Goal: Transaction & Acquisition: Download file/media

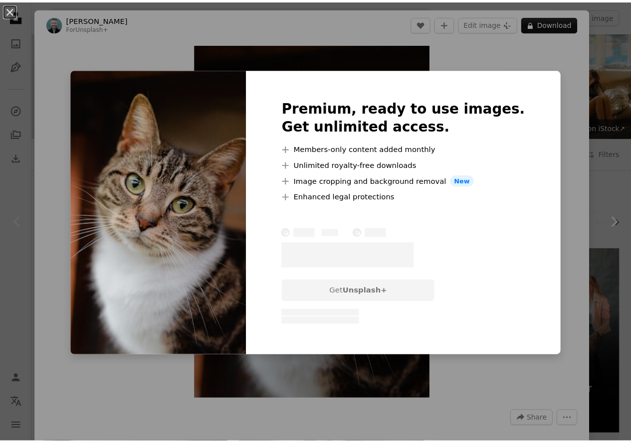
scroll to position [150, 0]
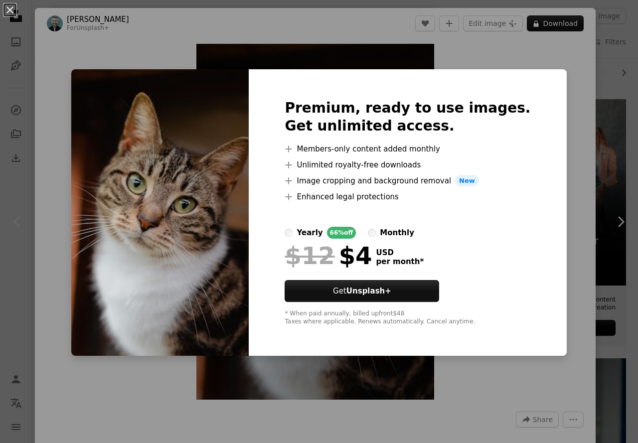
click at [470, 44] on div "An X shape Premium, ready to use images. Get unlimited access. A plus sign Memb…" at bounding box center [319, 221] width 638 height 443
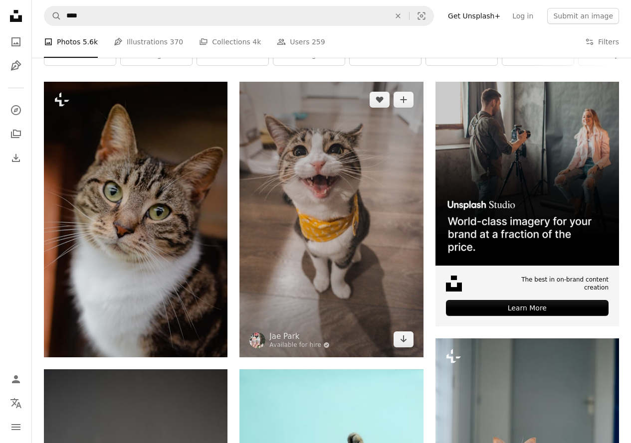
scroll to position [150, 0]
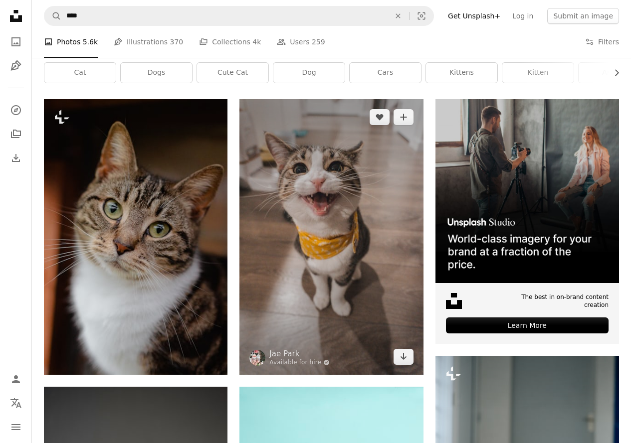
click at [323, 194] on img at bounding box center [331, 236] width 184 height 275
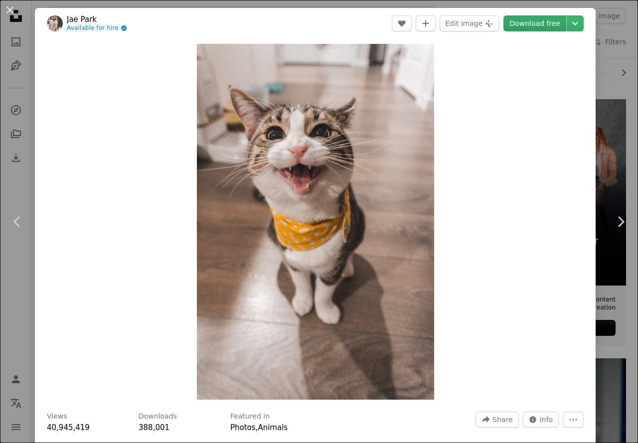
click at [537, 26] on link "Download free" at bounding box center [535, 23] width 63 height 16
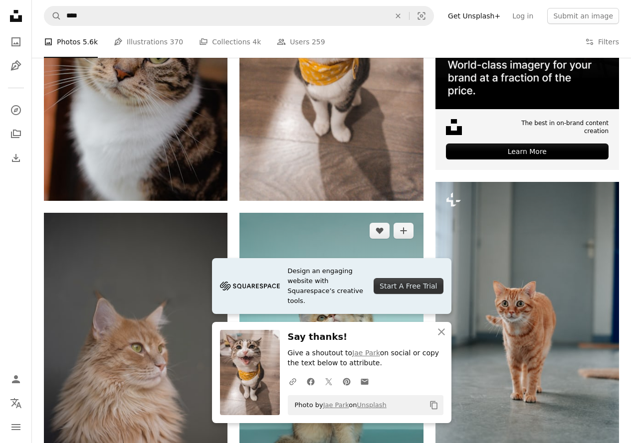
scroll to position [449, 0]
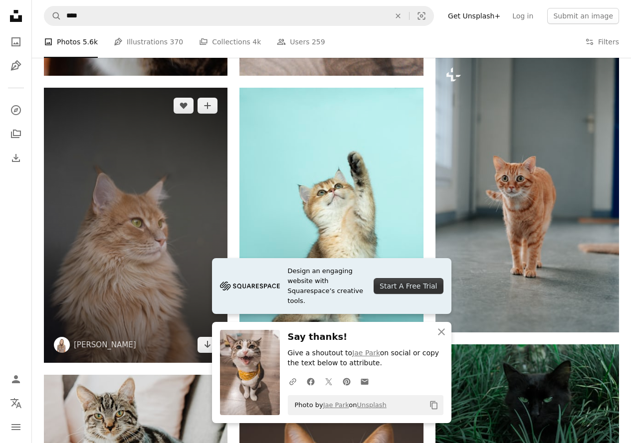
click at [183, 173] on img at bounding box center [136, 225] width 184 height 275
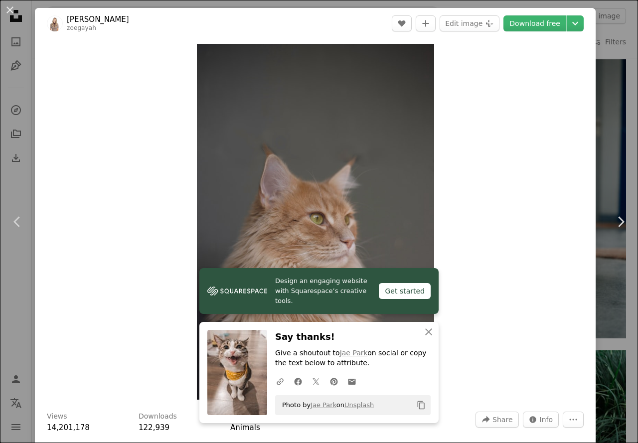
click at [545, 68] on div "Zoom in" at bounding box center [315, 222] width 561 height 366
click at [522, 24] on link "Download free" at bounding box center [535, 23] width 63 height 16
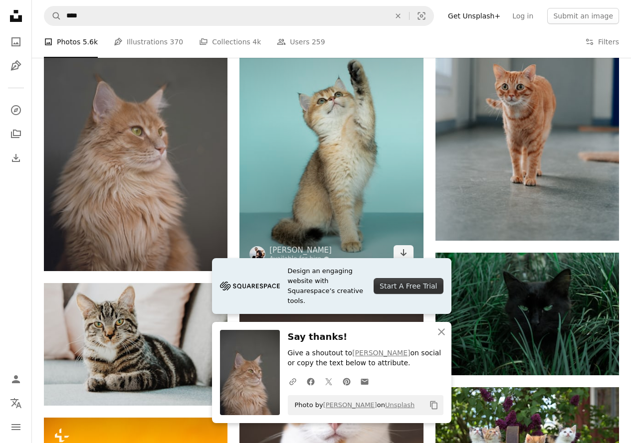
scroll to position [598, 0]
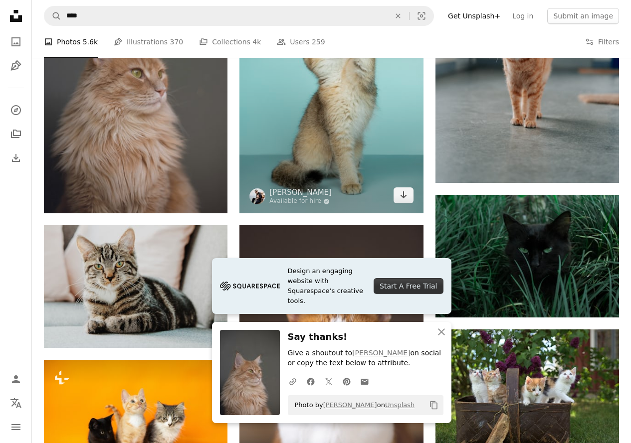
click at [321, 131] on img at bounding box center [331, 75] width 184 height 275
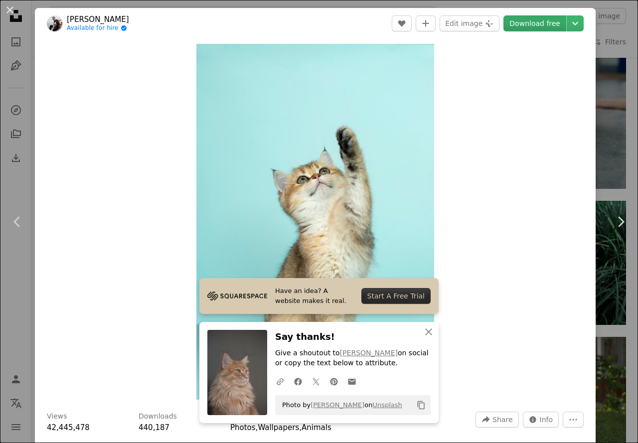
click at [524, 27] on link "Download free" at bounding box center [535, 23] width 63 height 16
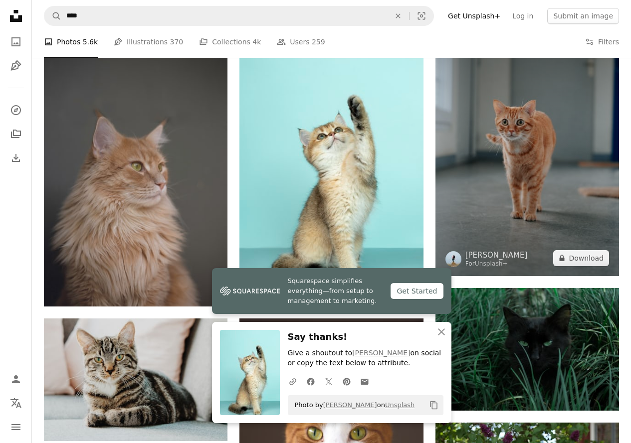
scroll to position [499, 0]
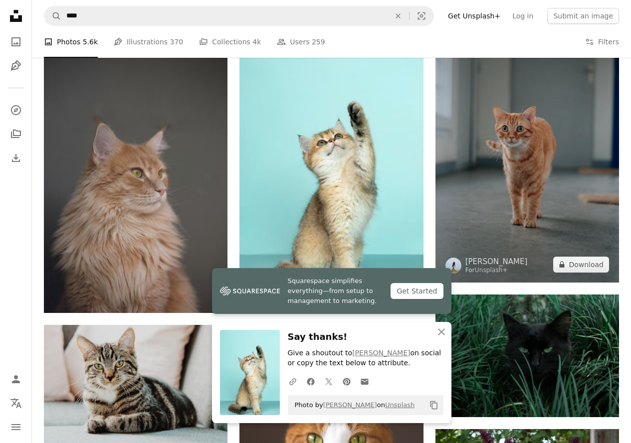
click at [526, 183] on img at bounding box center [527, 145] width 184 height 276
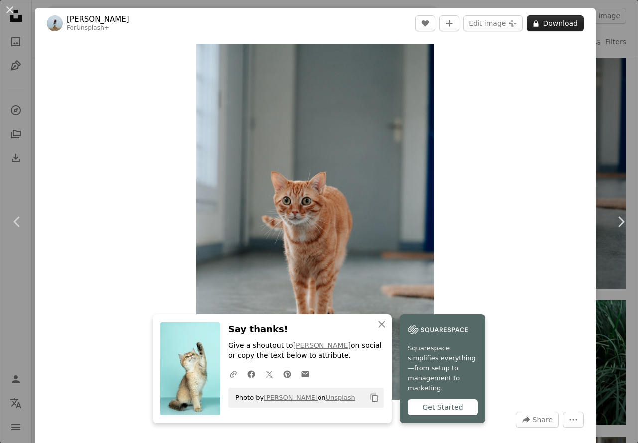
click at [539, 23] on button "A lock Download" at bounding box center [555, 23] width 57 height 16
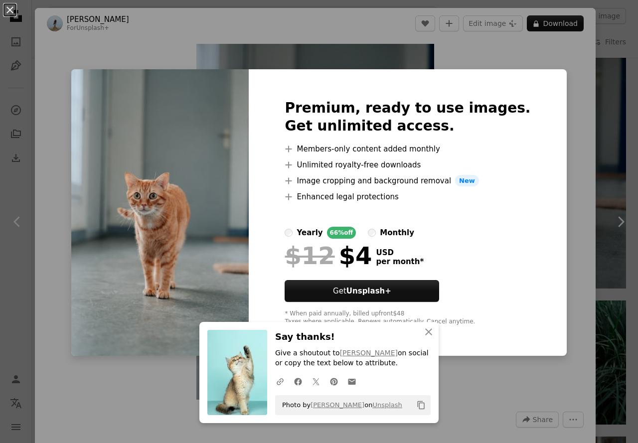
click at [520, 61] on div "An X shape Premium, ready to use images. Get unlimited access. A plus sign Memb…" at bounding box center [319, 221] width 638 height 443
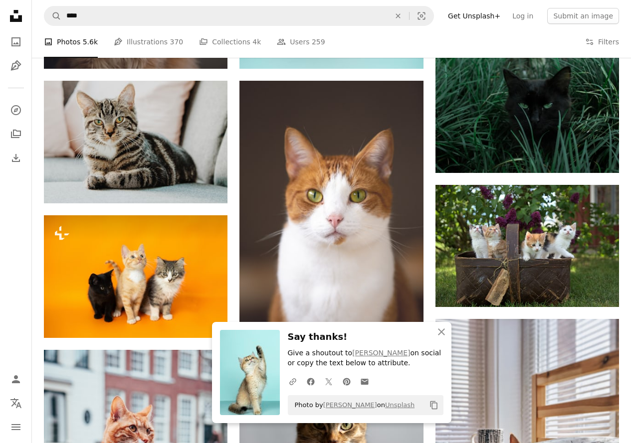
scroll to position [748, 0]
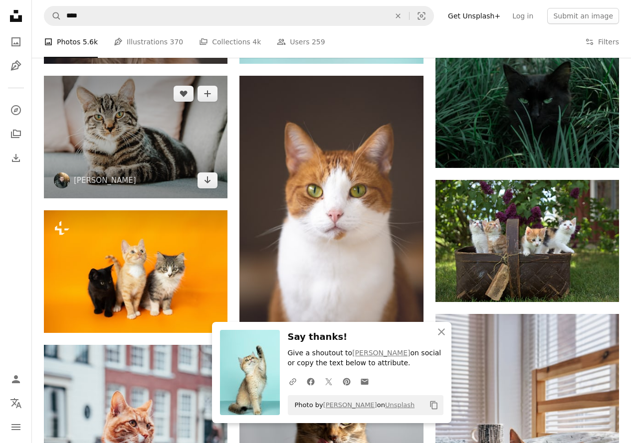
click at [195, 135] on img at bounding box center [136, 137] width 184 height 123
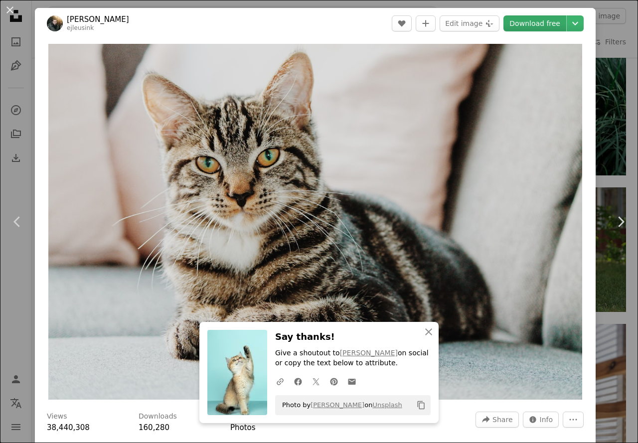
click at [530, 22] on link "Download free" at bounding box center [535, 23] width 63 height 16
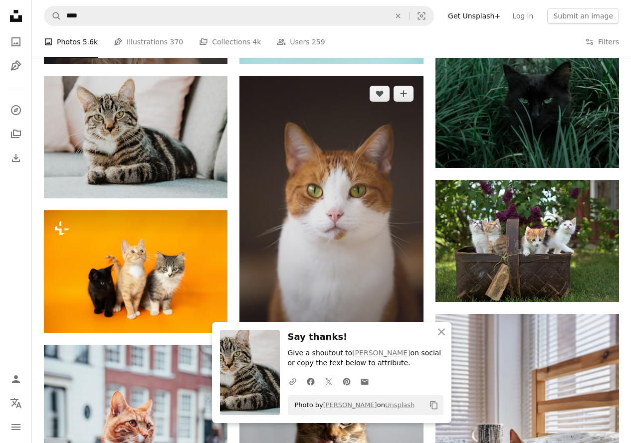
click at [317, 182] on img at bounding box center [331, 213] width 184 height 275
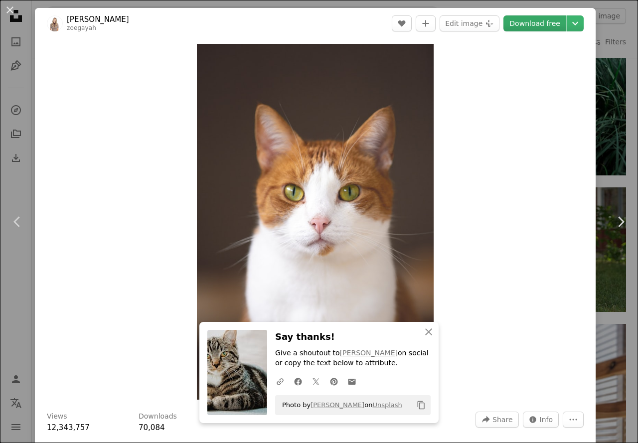
click at [520, 23] on link "Download free" at bounding box center [535, 23] width 63 height 16
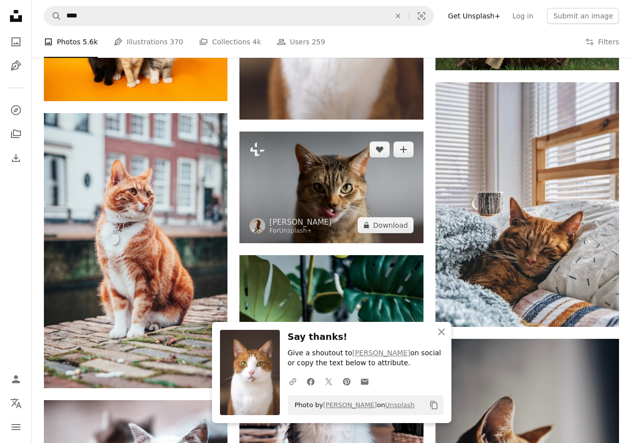
scroll to position [997, 0]
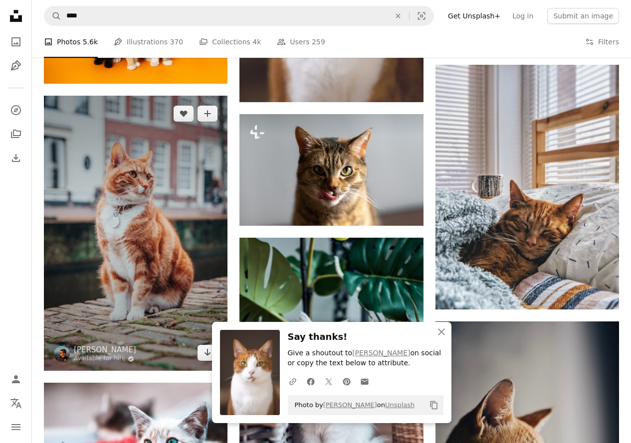
click at [164, 193] on img at bounding box center [136, 233] width 184 height 275
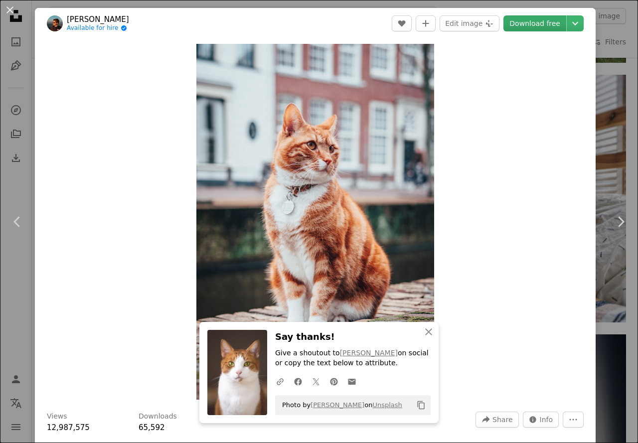
click at [520, 26] on link "Download free" at bounding box center [535, 23] width 63 height 16
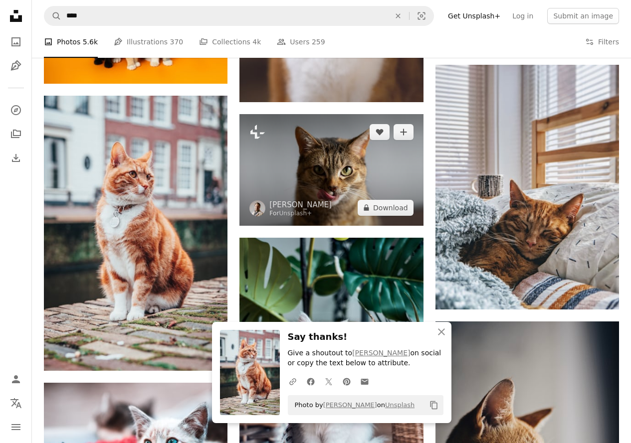
click at [355, 187] on img at bounding box center [331, 170] width 184 height 112
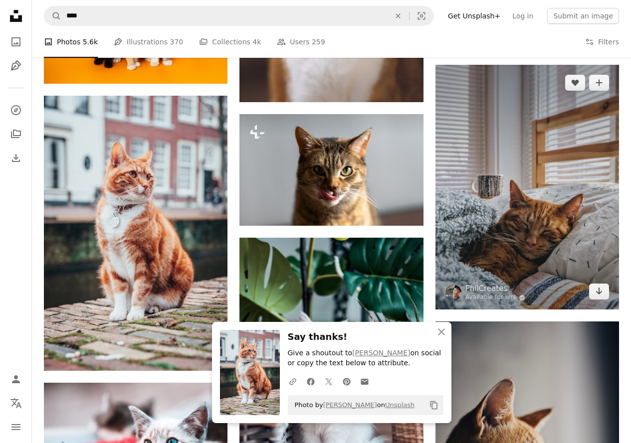
click at [494, 187] on img at bounding box center [527, 187] width 184 height 245
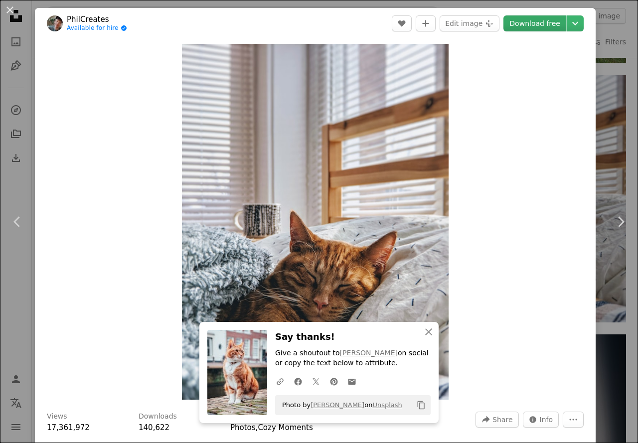
click at [524, 21] on link "Download free" at bounding box center [535, 23] width 63 height 16
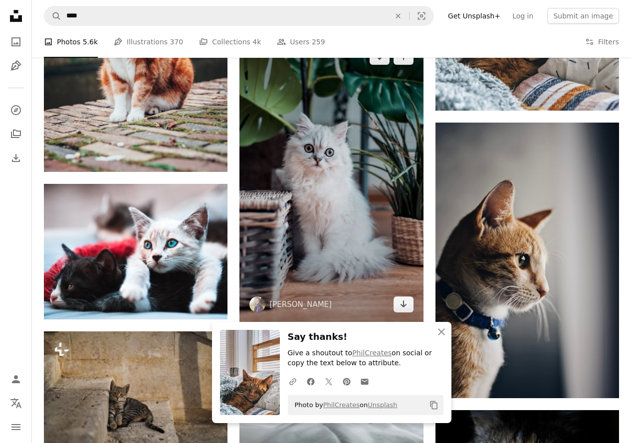
scroll to position [1197, 0]
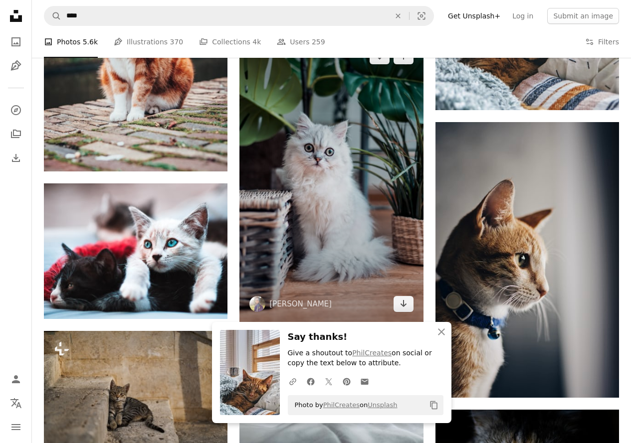
click at [360, 171] on img at bounding box center [331, 180] width 184 height 284
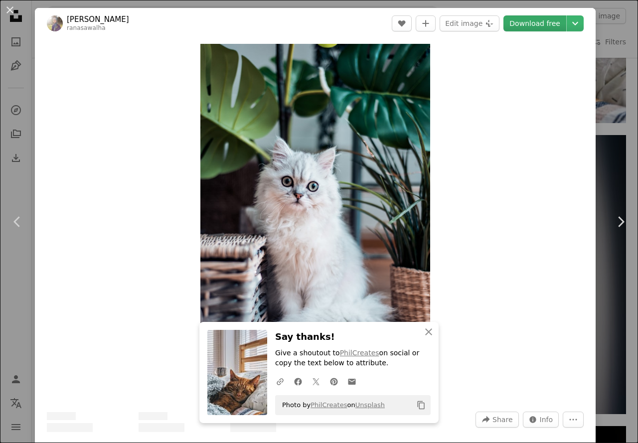
click at [520, 23] on link "Download free" at bounding box center [535, 23] width 63 height 16
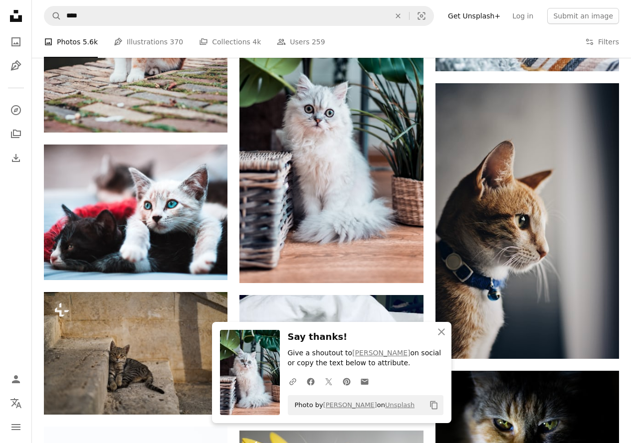
scroll to position [1297, 0]
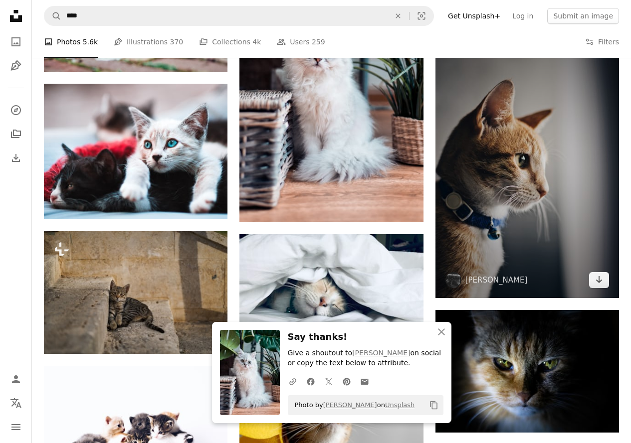
click at [464, 185] on img at bounding box center [527, 160] width 184 height 276
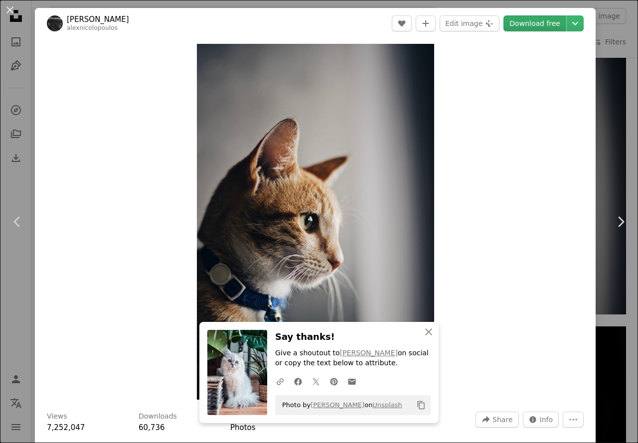
click at [525, 26] on link "Download free" at bounding box center [535, 23] width 63 height 16
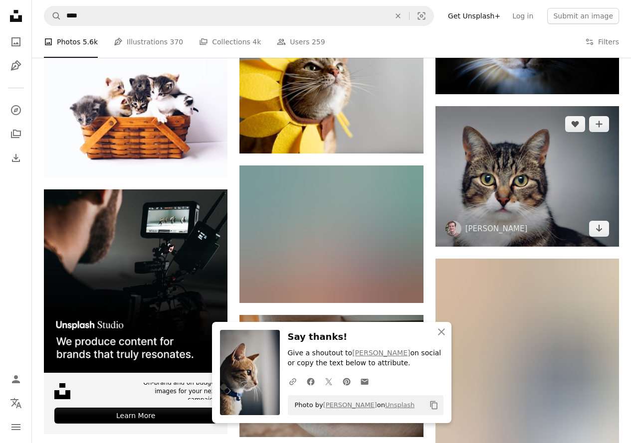
scroll to position [1646, 0]
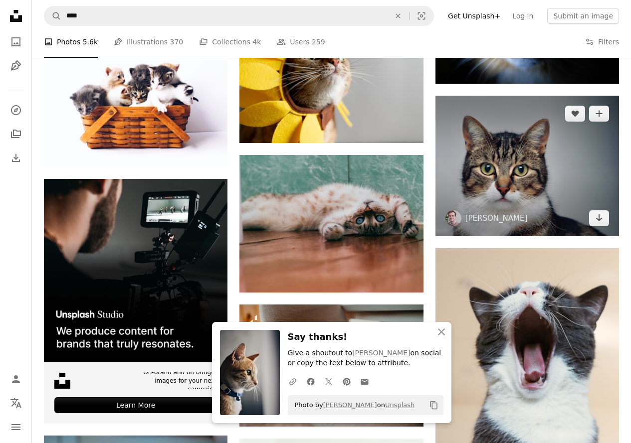
click at [471, 202] on img at bounding box center [527, 166] width 184 height 141
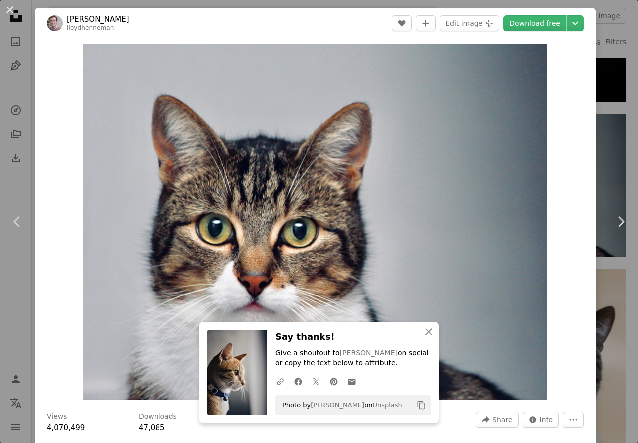
click at [525, 34] on header "[PERSON_NAME] lloydhenneman A heart A plus sign Edit image Plus sign for Unspla…" at bounding box center [315, 23] width 561 height 31
click at [525, 22] on link "Download free" at bounding box center [535, 23] width 63 height 16
